Goal: Task Accomplishment & Management: Complete application form

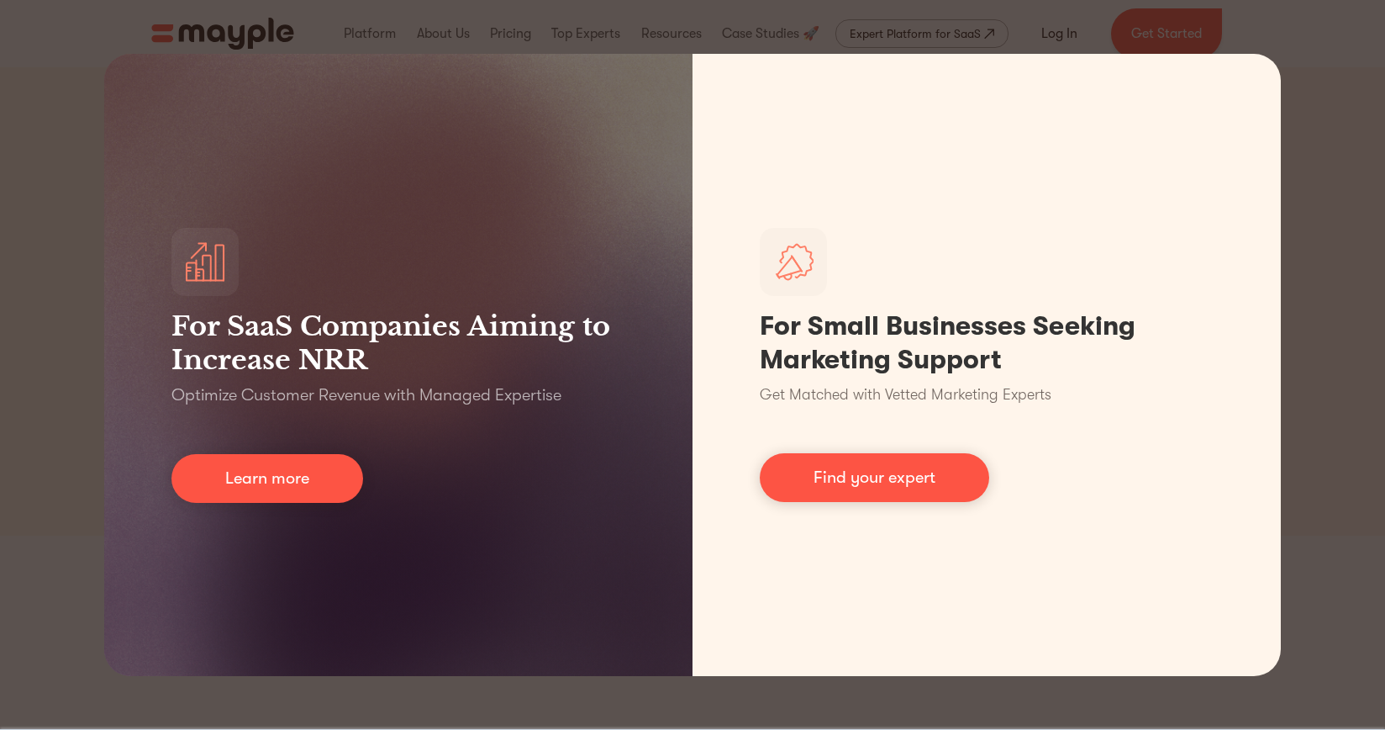
click at [1367, 403] on div "For SaaS Companies Aiming to Increase NRR Optimize Customer Revenue with Manage…" at bounding box center [692, 365] width 1385 height 730
click at [1358, 403] on div "For SaaS Companies Aiming to Increase NRR Optimize Customer Revenue with Manage…" at bounding box center [692, 365] width 1385 height 730
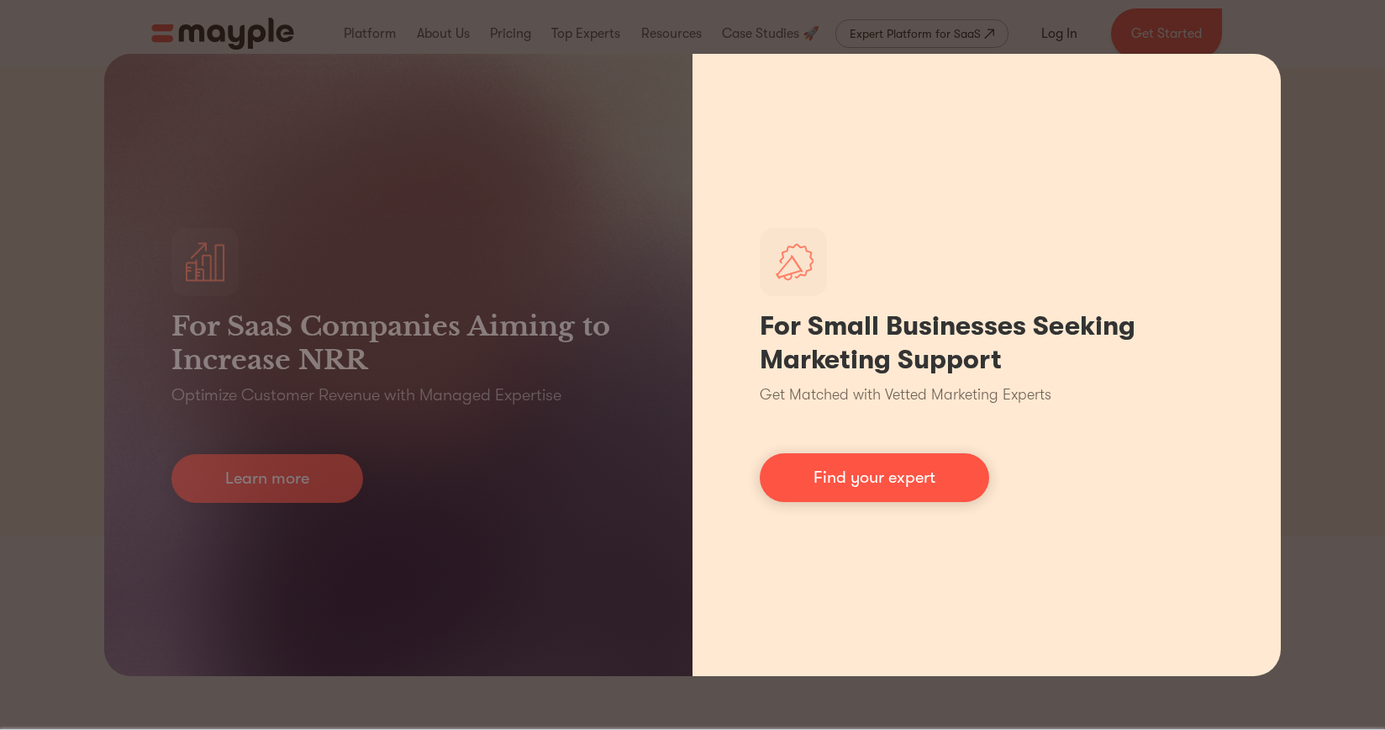
click at [834, 99] on div "For Small Businesses Seeking Marketing Support Get Matched with Vetted Marketin…" at bounding box center [987, 365] width 588 height 622
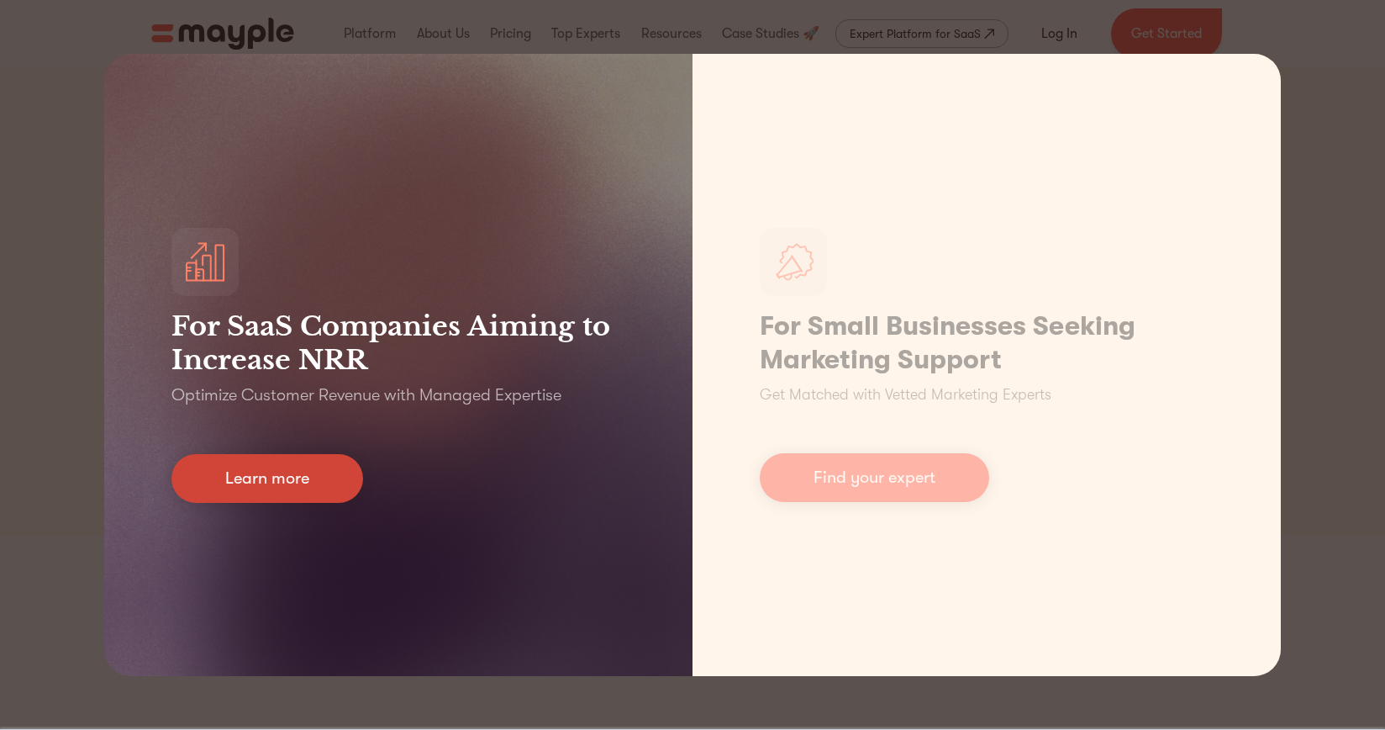
click at [277, 479] on link "Learn more" at bounding box center [267, 478] width 192 height 49
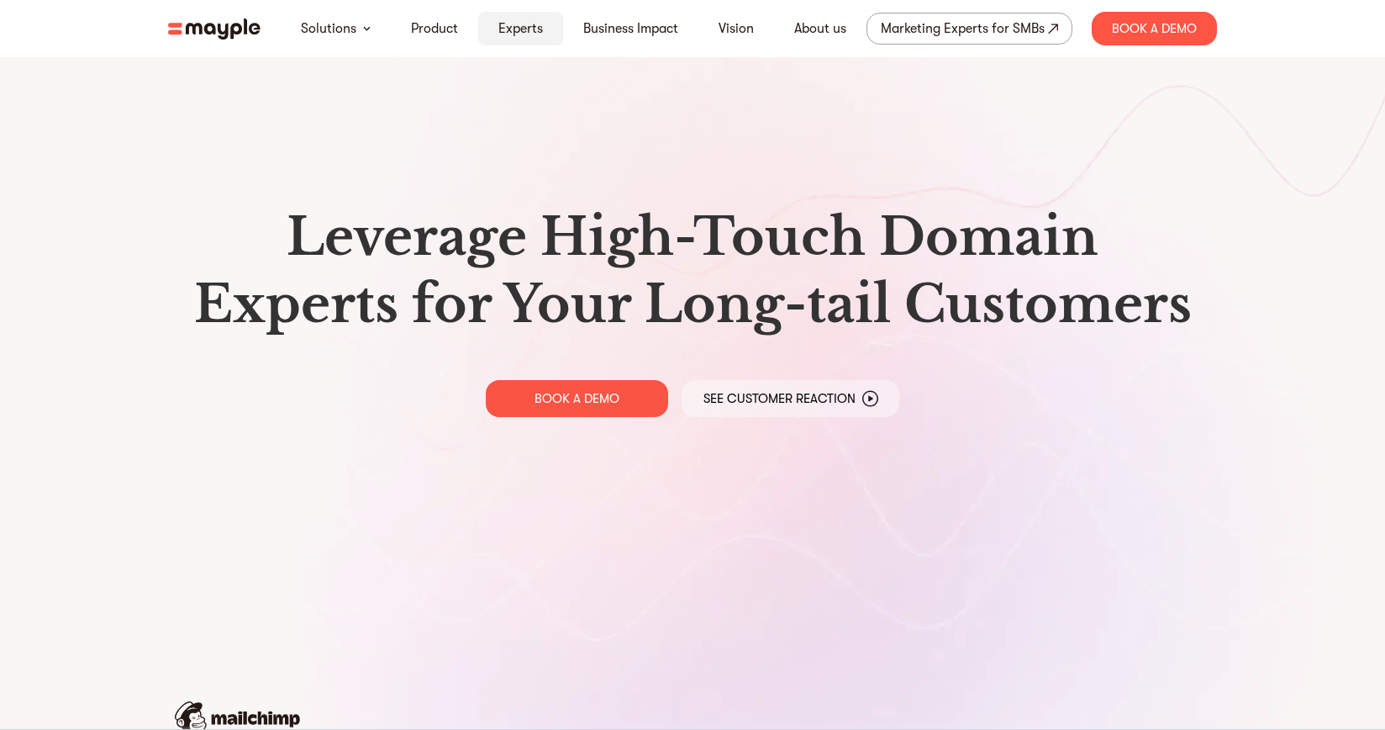
click at [512, 24] on link "Experts" at bounding box center [520, 28] width 45 height 20
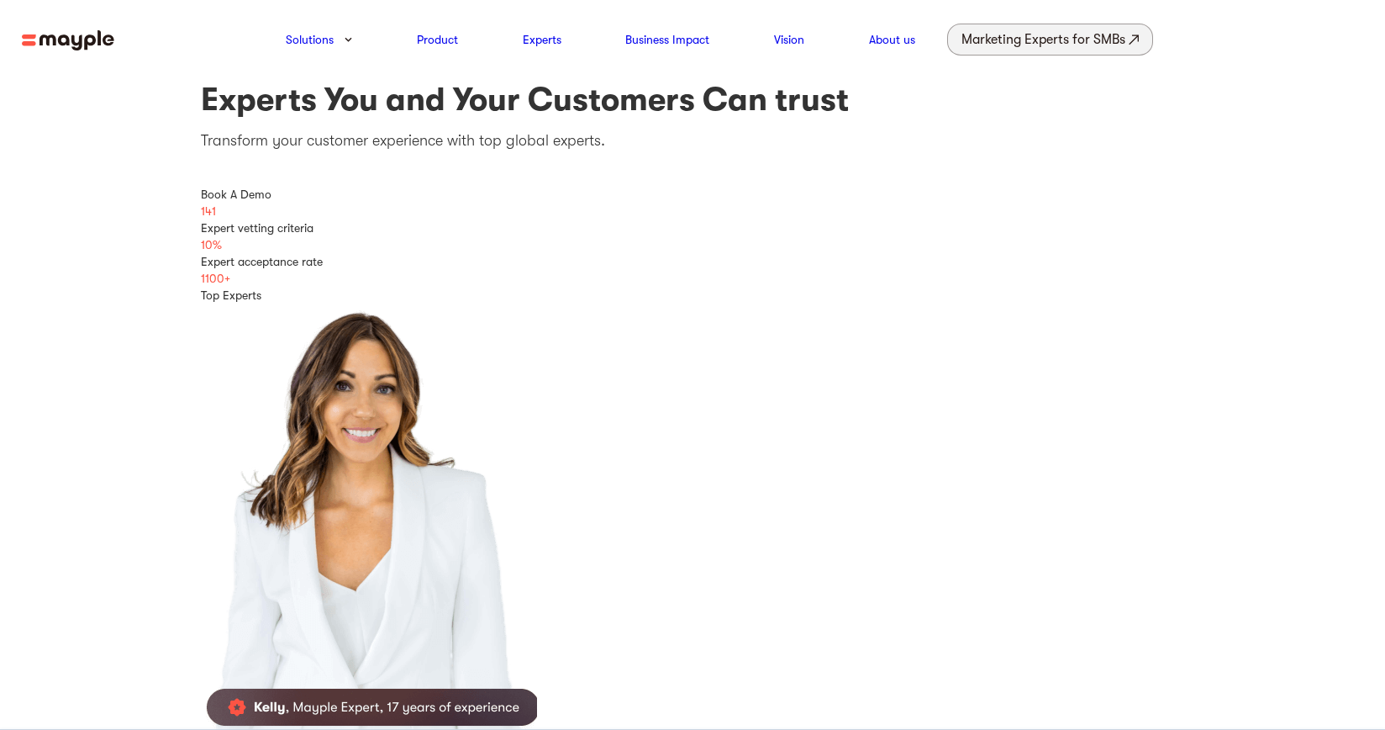
click at [985, 40] on div "Marketing Experts for SMBs" at bounding box center [1043, 40] width 164 height 24
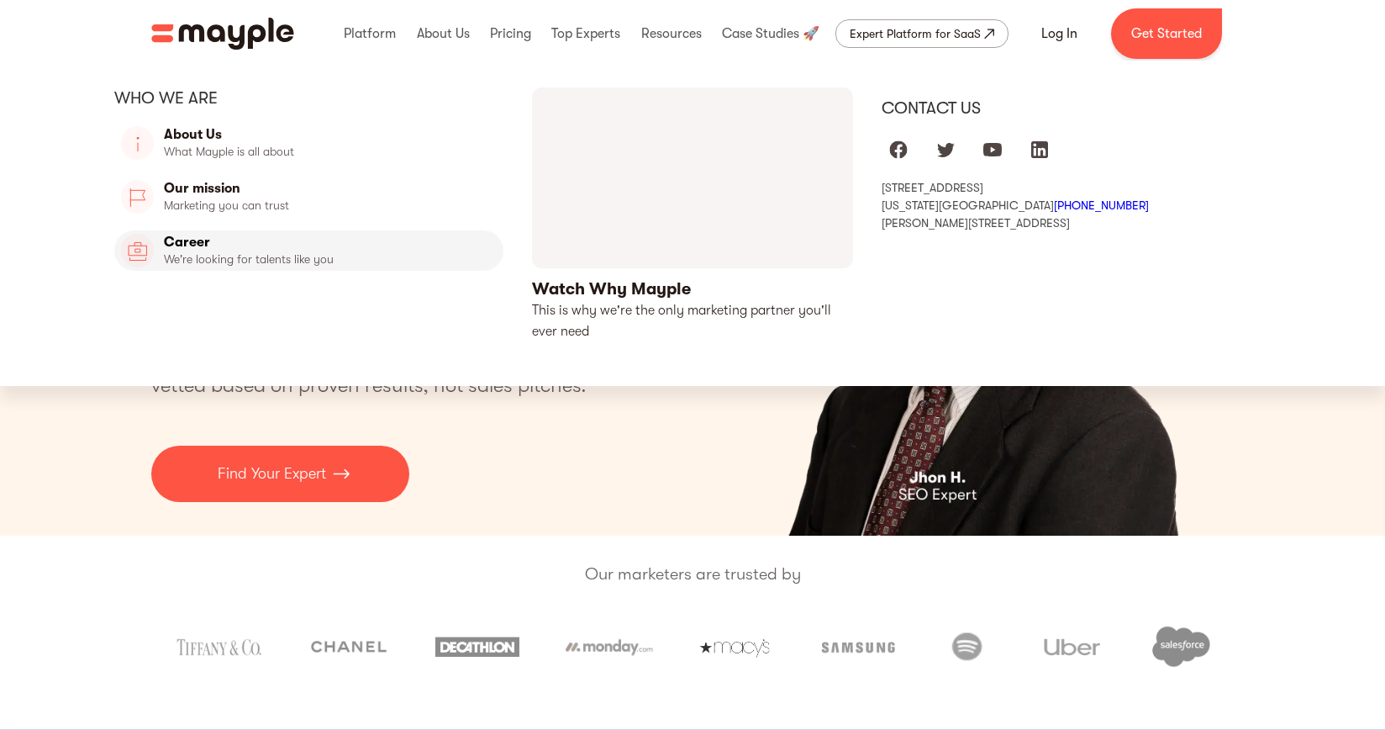
click at [193, 246] on link "Career" at bounding box center [308, 250] width 389 height 40
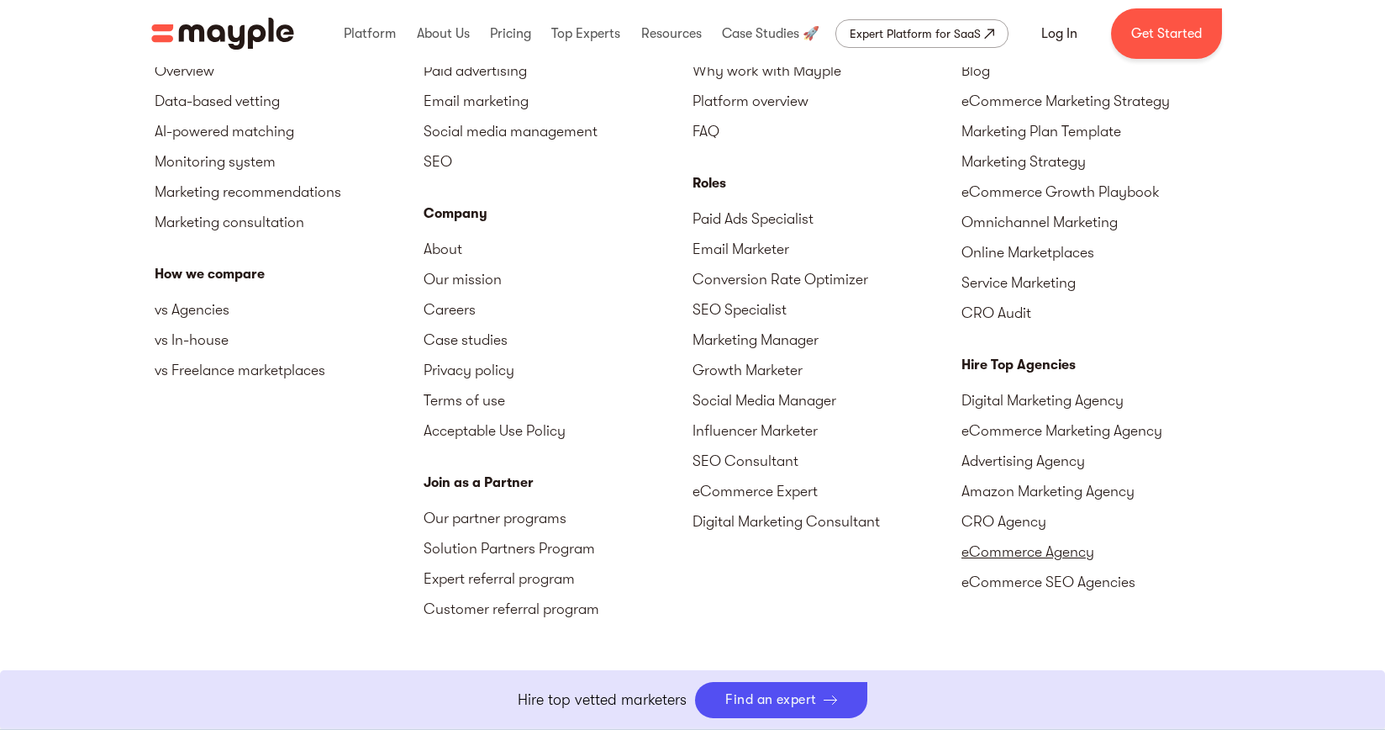
scroll to position [4358, 0]
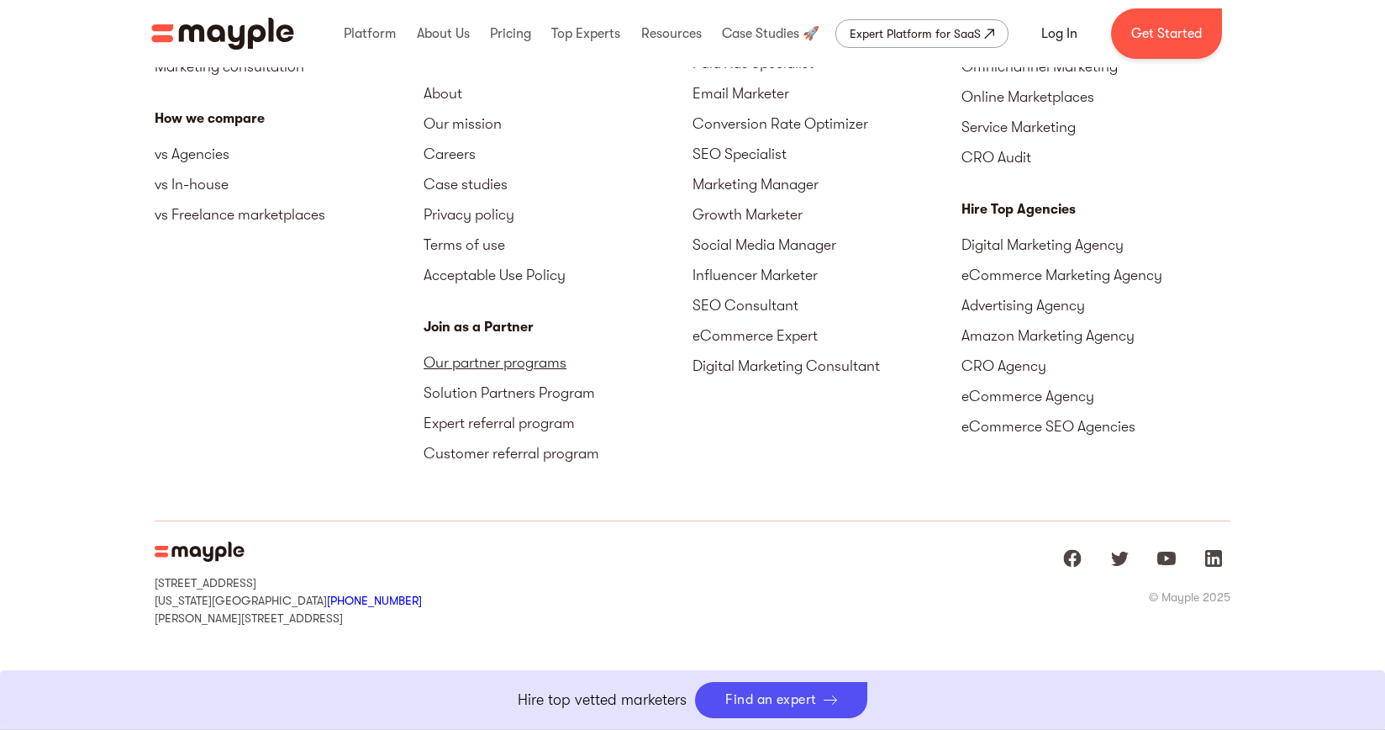
click at [446, 359] on link "Our partner programs" at bounding box center [558, 362] width 269 height 30
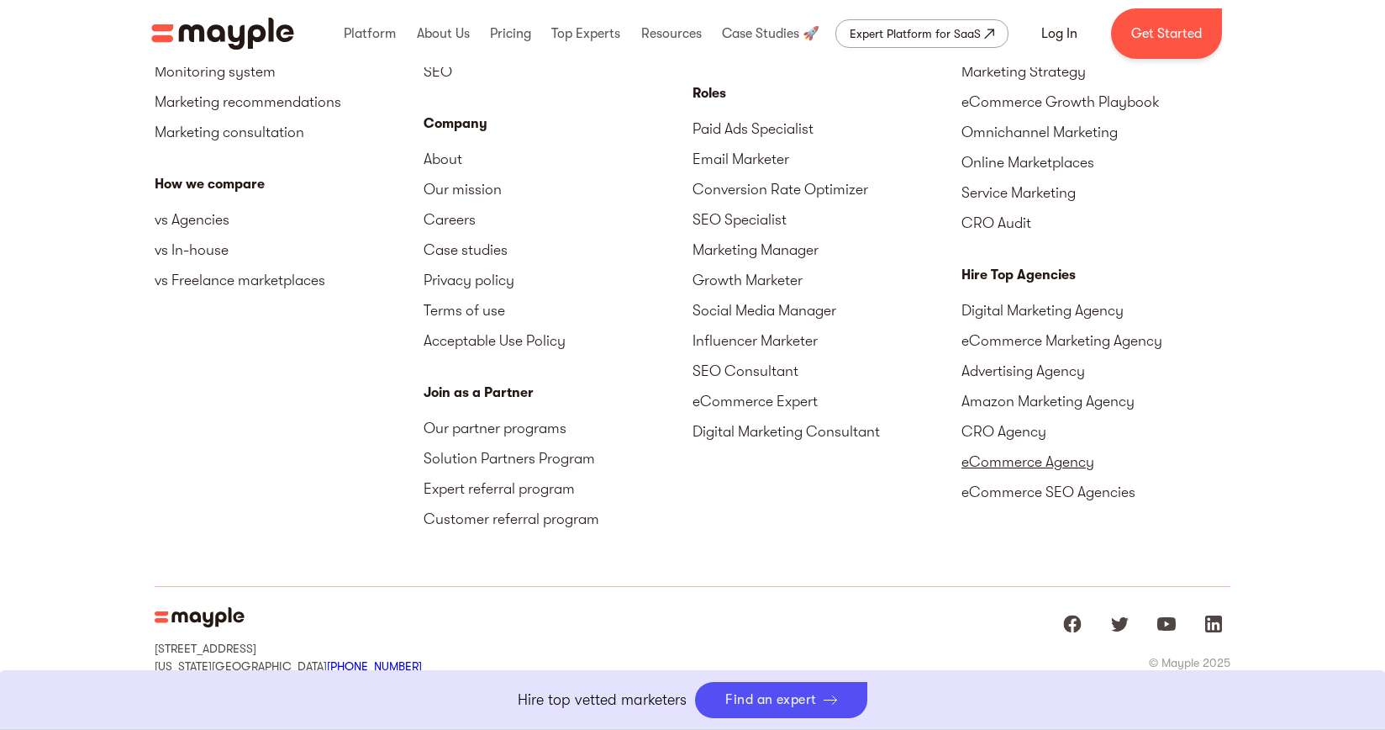
scroll to position [4304, 0]
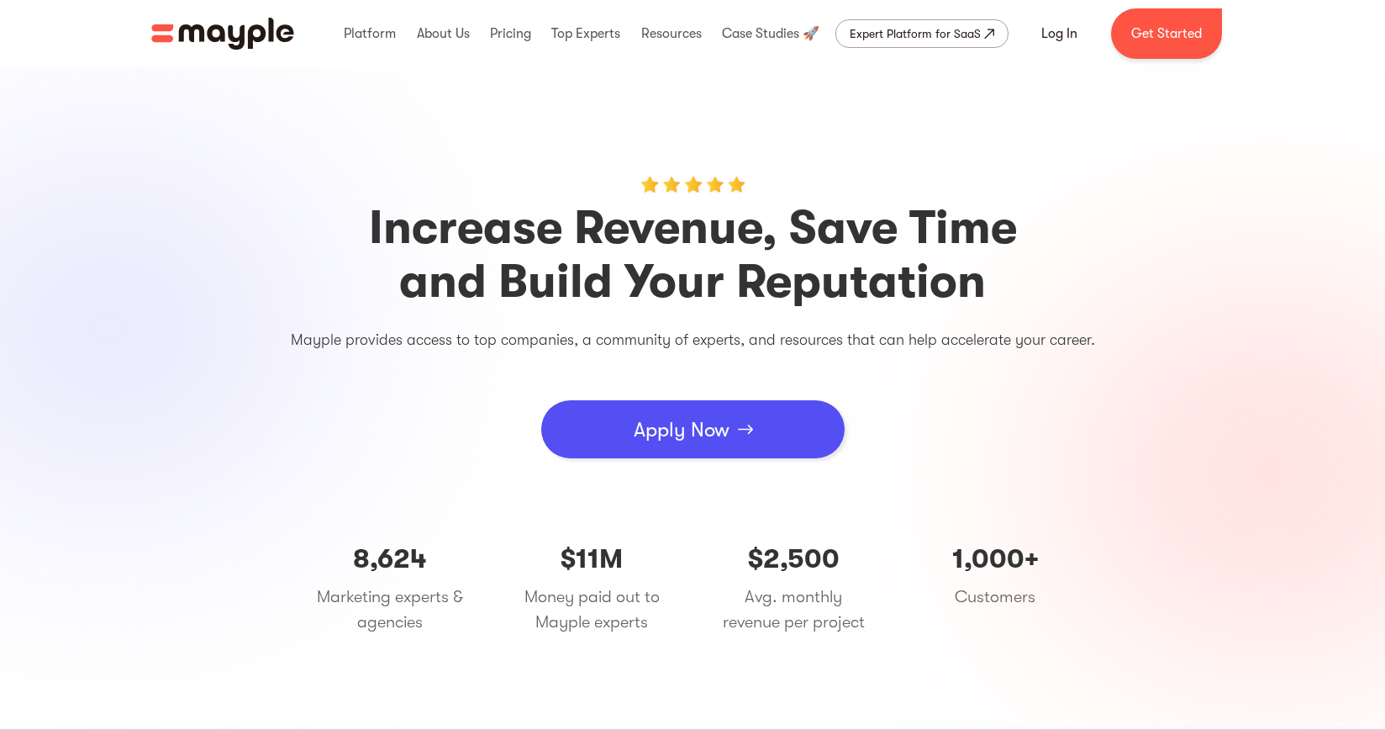
click at [673, 431] on div "Apply Now" at bounding box center [682, 429] width 96 height 50
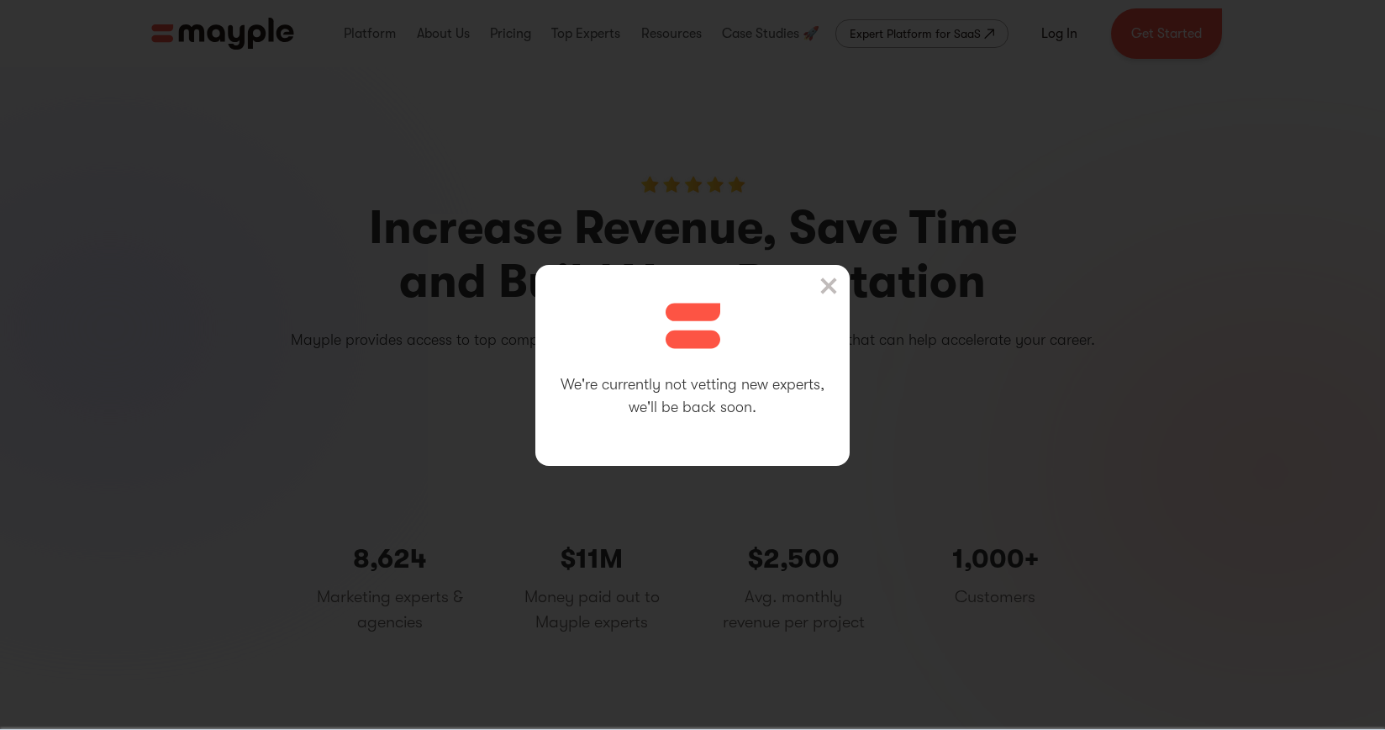
click at [835, 280] on img at bounding box center [828, 285] width 17 height 17
